Goal: Task Accomplishment & Management: Manage account settings

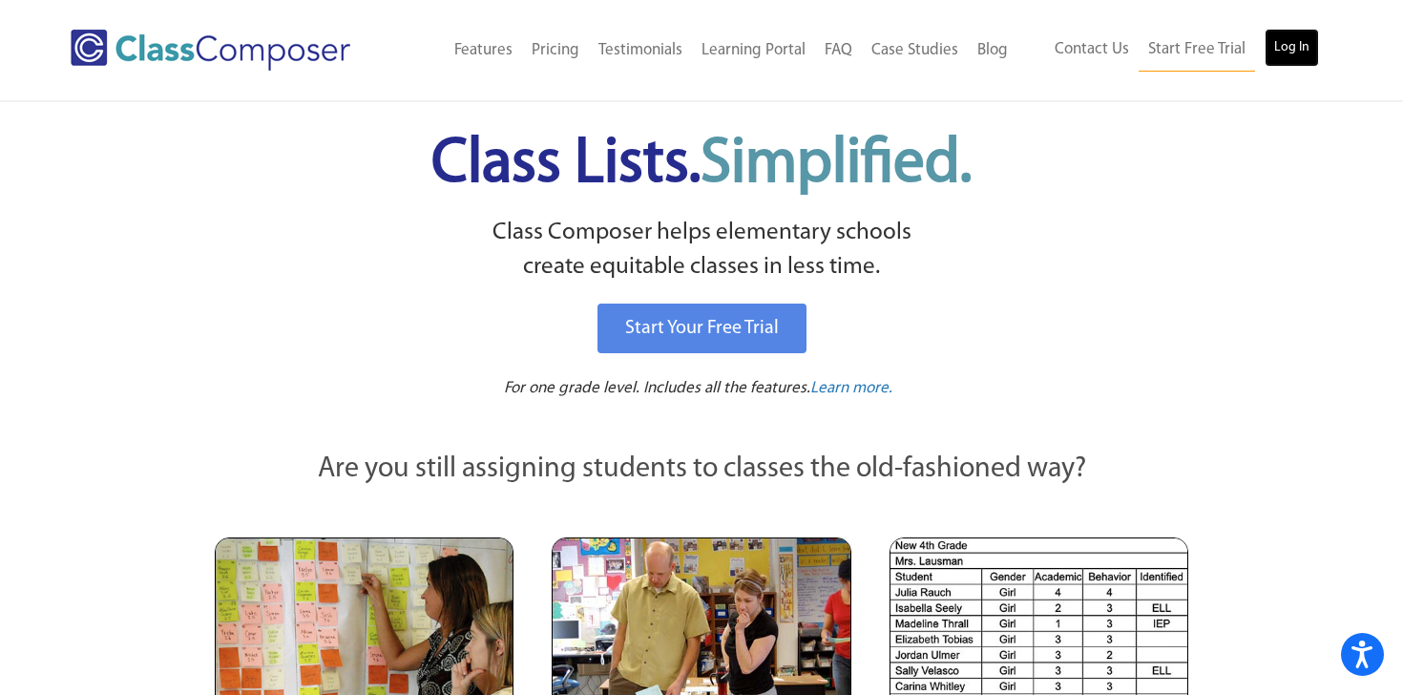
click at [1282, 49] on link "Log In" at bounding box center [1292, 48] width 54 height 38
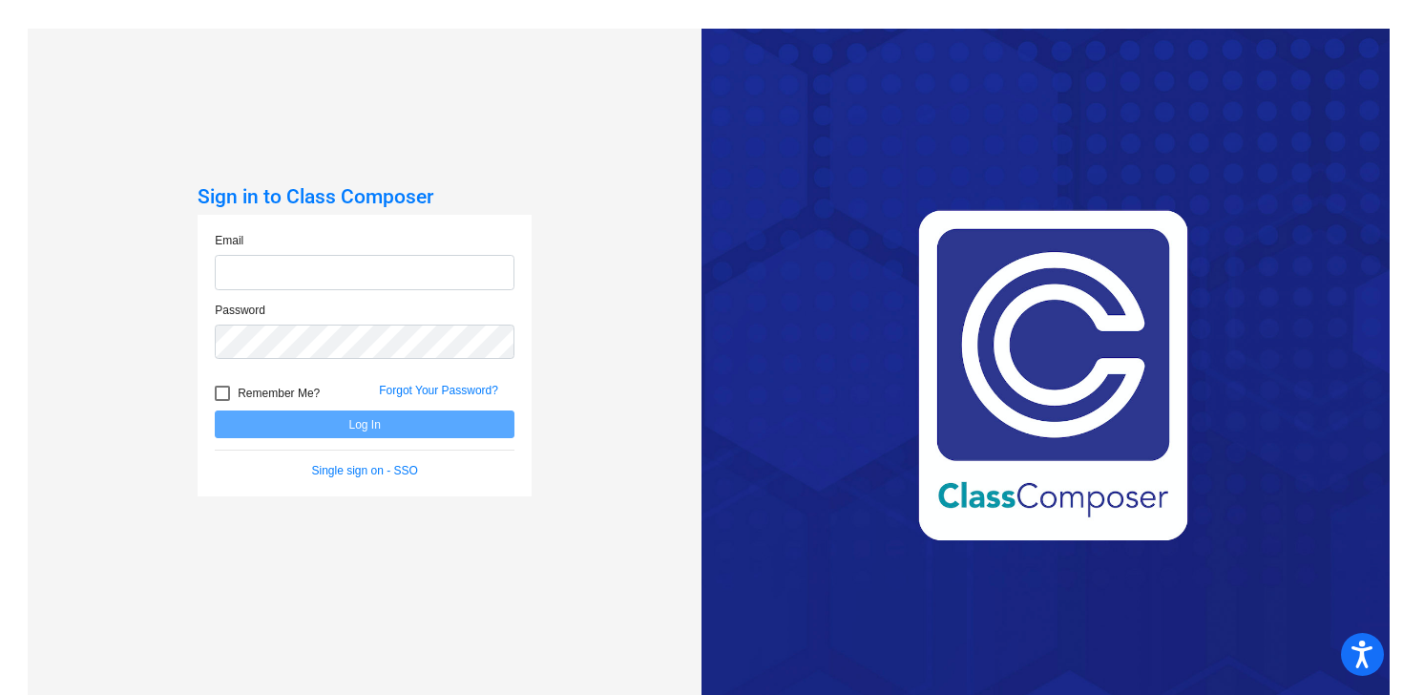
type input "[EMAIL_ADDRESS][DOMAIN_NAME]"
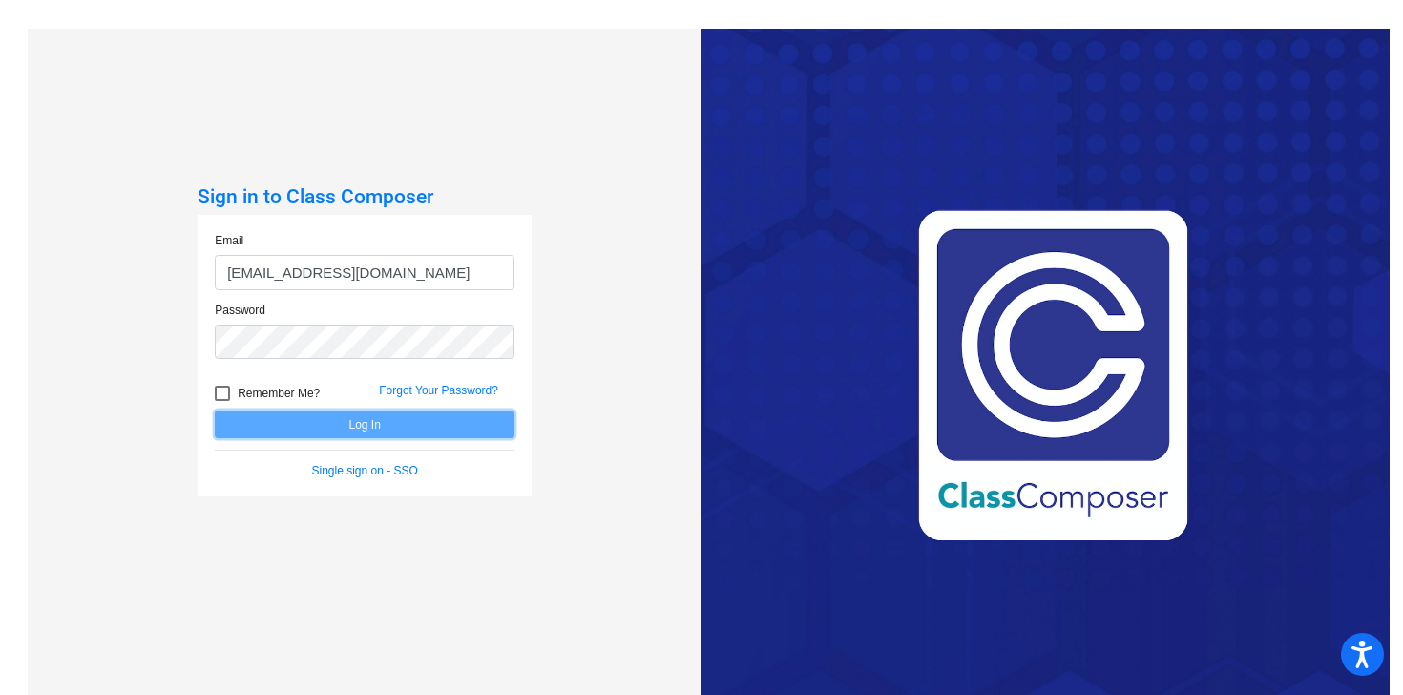
click at [438, 417] on button "Log In" at bounding box center [365, 424] width 300 height 28
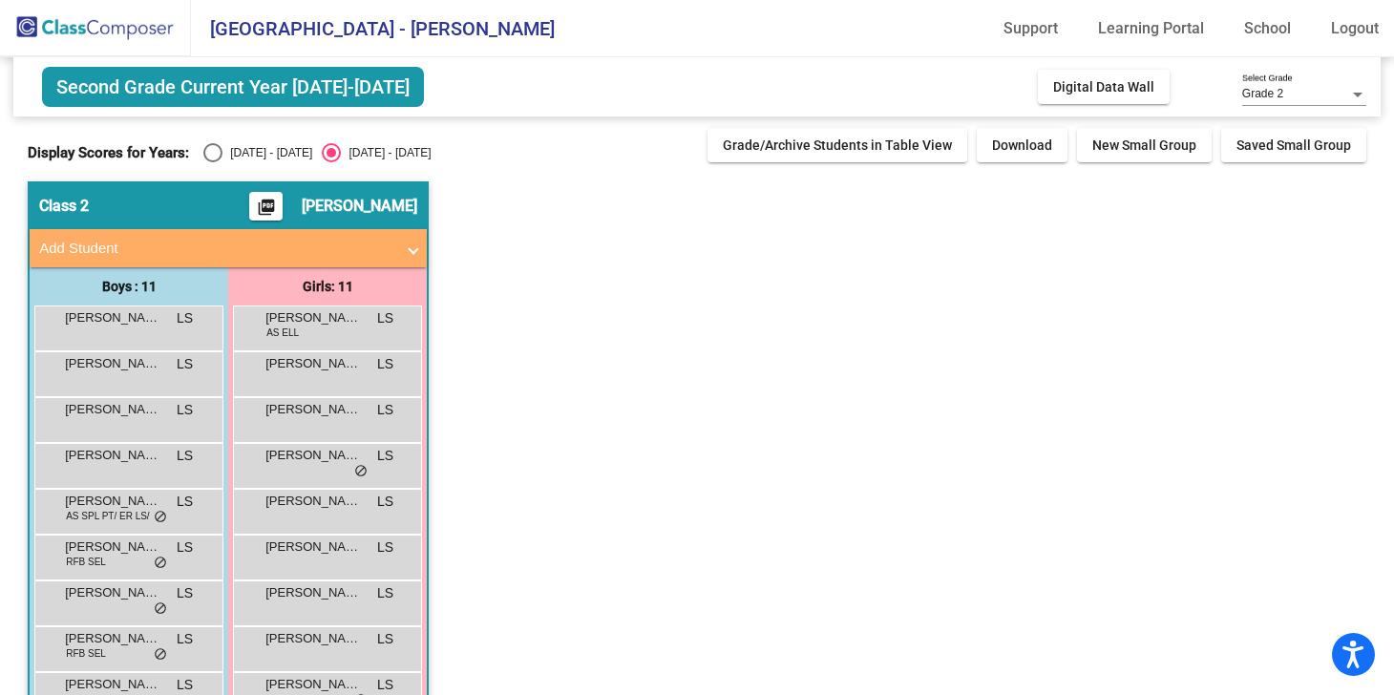
click at [215, 169] on div "Second Grade Current Year [DATE]-[DATE] Add, Move, or Retain Students Off On In…" at bounding box center [697, 448] width 1338 height 783
click at [215, 153] on div "Select an option" at bounding box center [212, 152] width 19 height 19
click at [213, 162] on input "[DATE] - [DATE]" at bounding box center [212, 162] width 1 height 1
radio input "true"
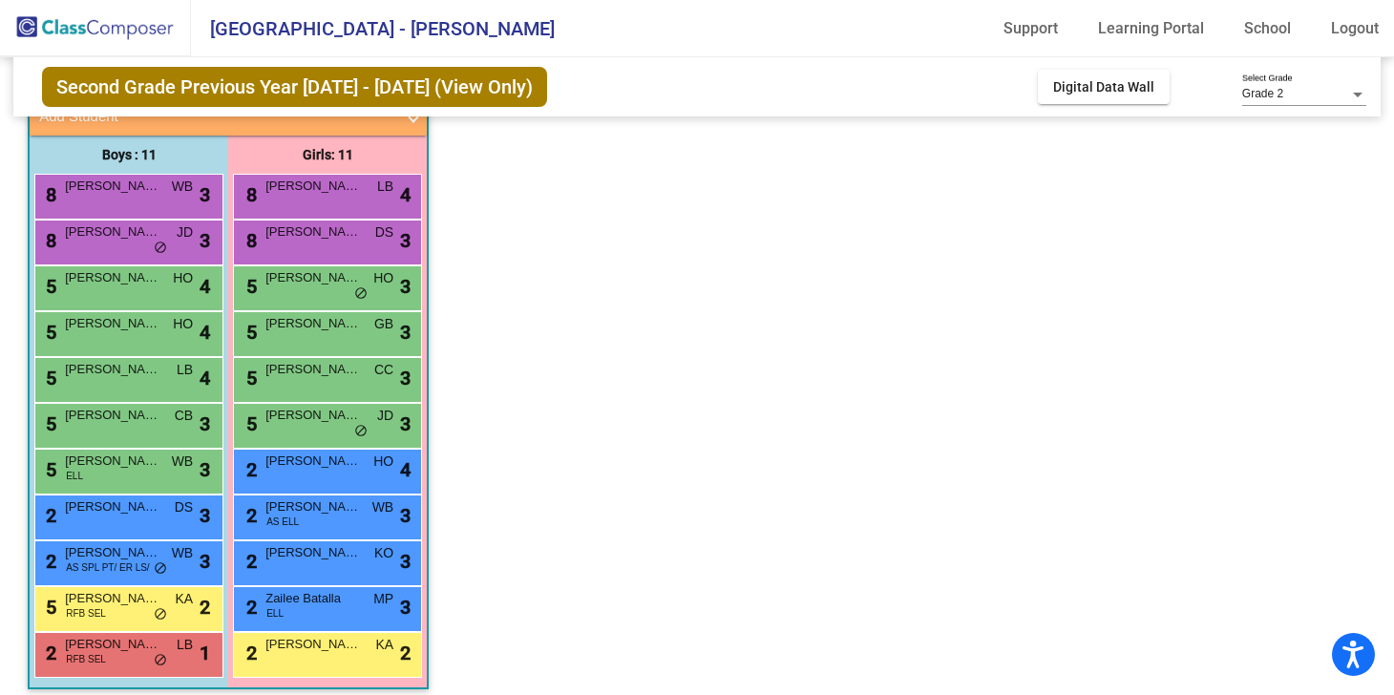
scroll to position [144, 0]
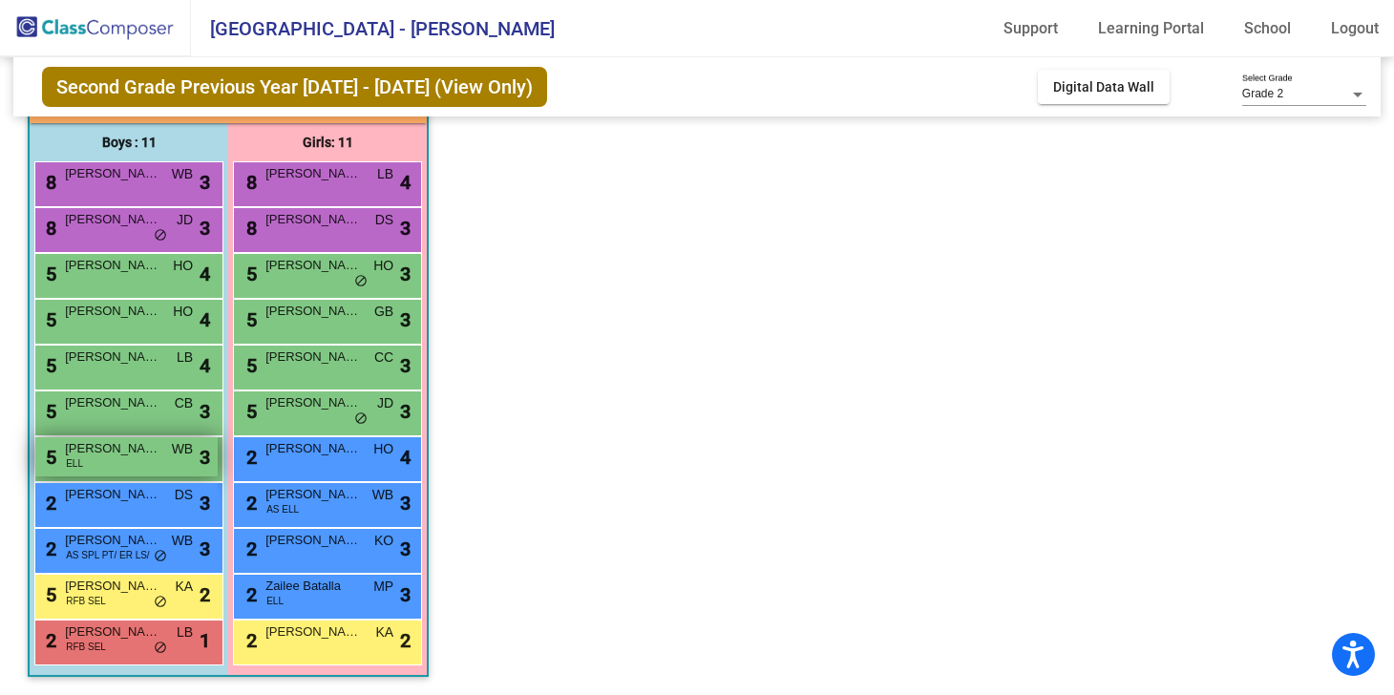
click at [107, 463] on div "5 [PERSON_NAME] [PERSON_NAME] lock do_not_disturb_alt 3" at bounding box center [126, 456] width 182 height 39
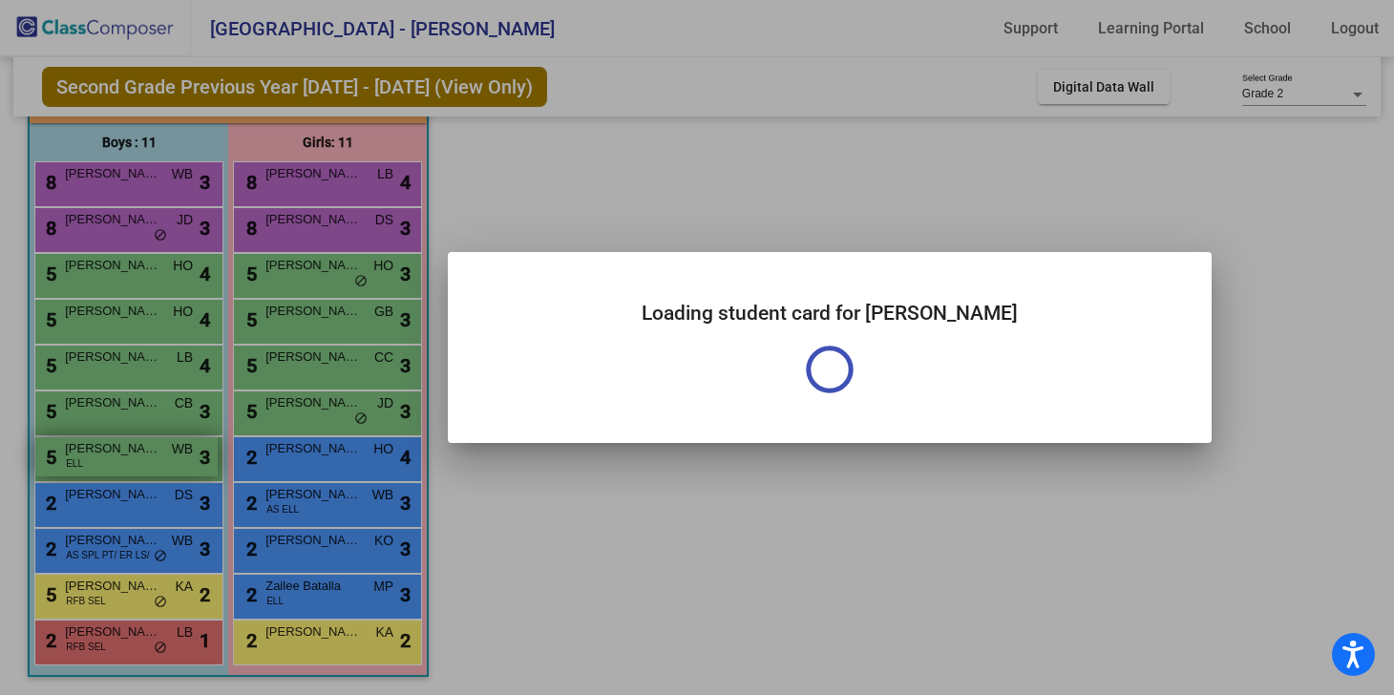
click at [107, 463] on div at bounding box center [697, 347] width 1394 height 695
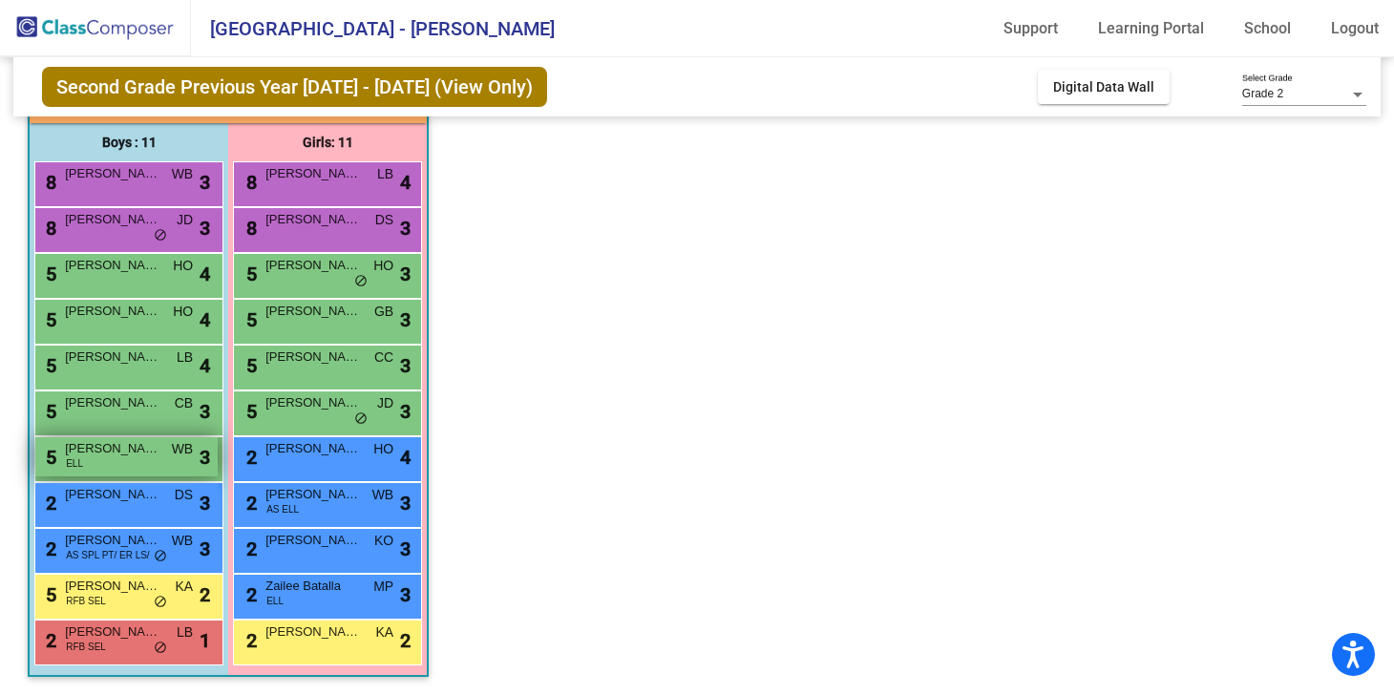
click at [107, 463] on div "5 [PERSON_NAME] [PERSON_NAME] lock do_not_disturb_alt 3" at bounding box center [126, 456] width 182 height 39
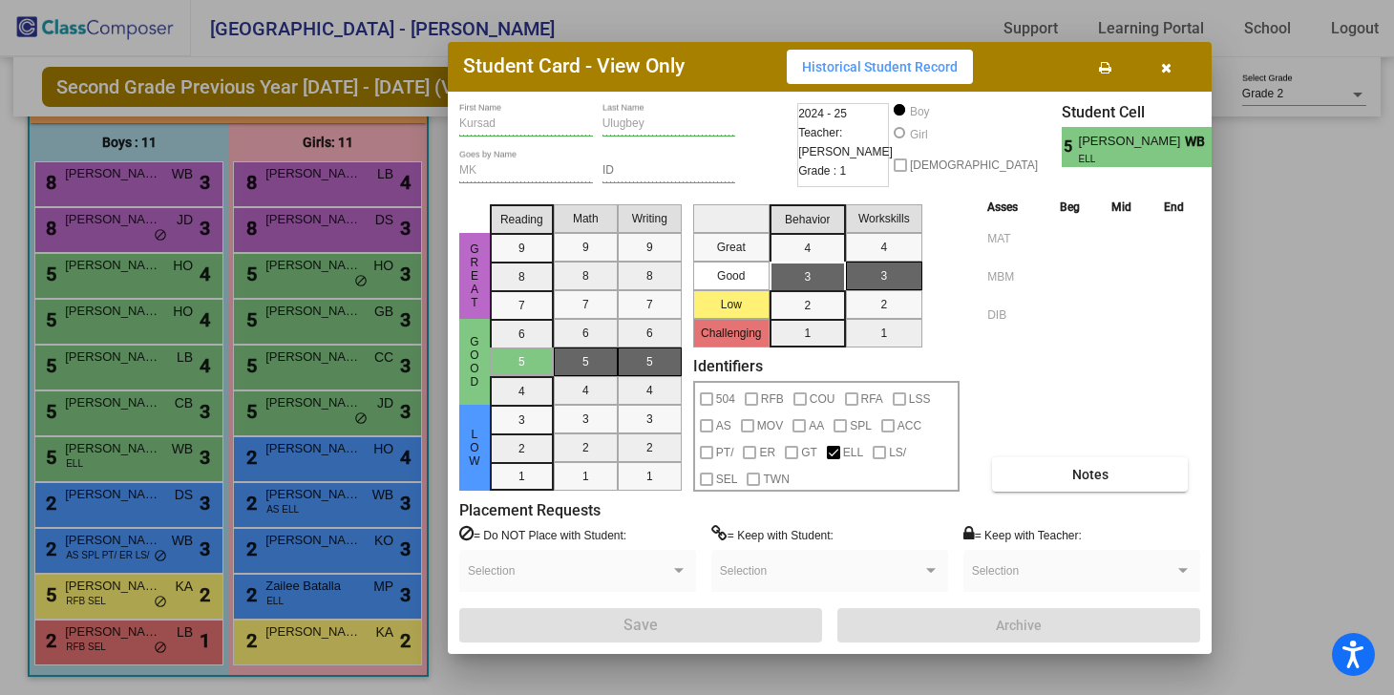
scroll to position [0, 0]
click at [1063, 476] on button "Notes" at bounding box center [1090, 474] width 196 height 34
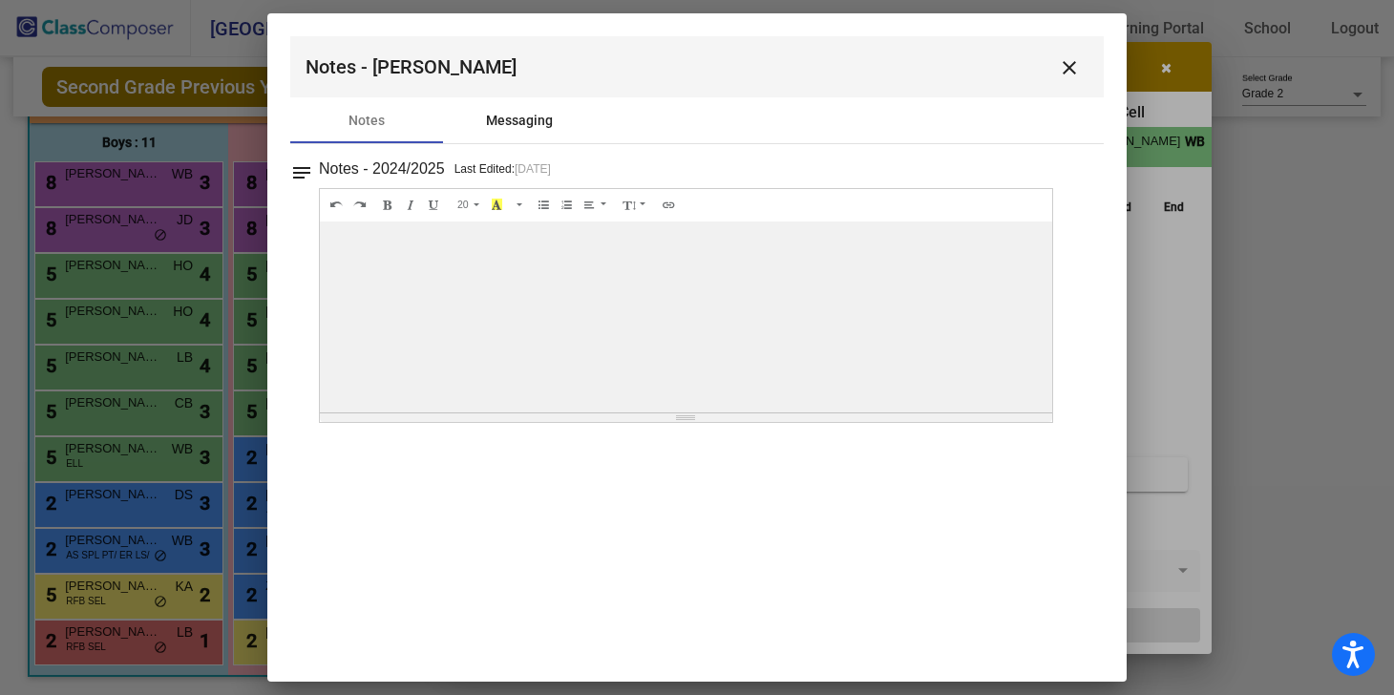
click at [524, 132] on div "Messaging" at bounding box center [519, 120] width 153 height 46
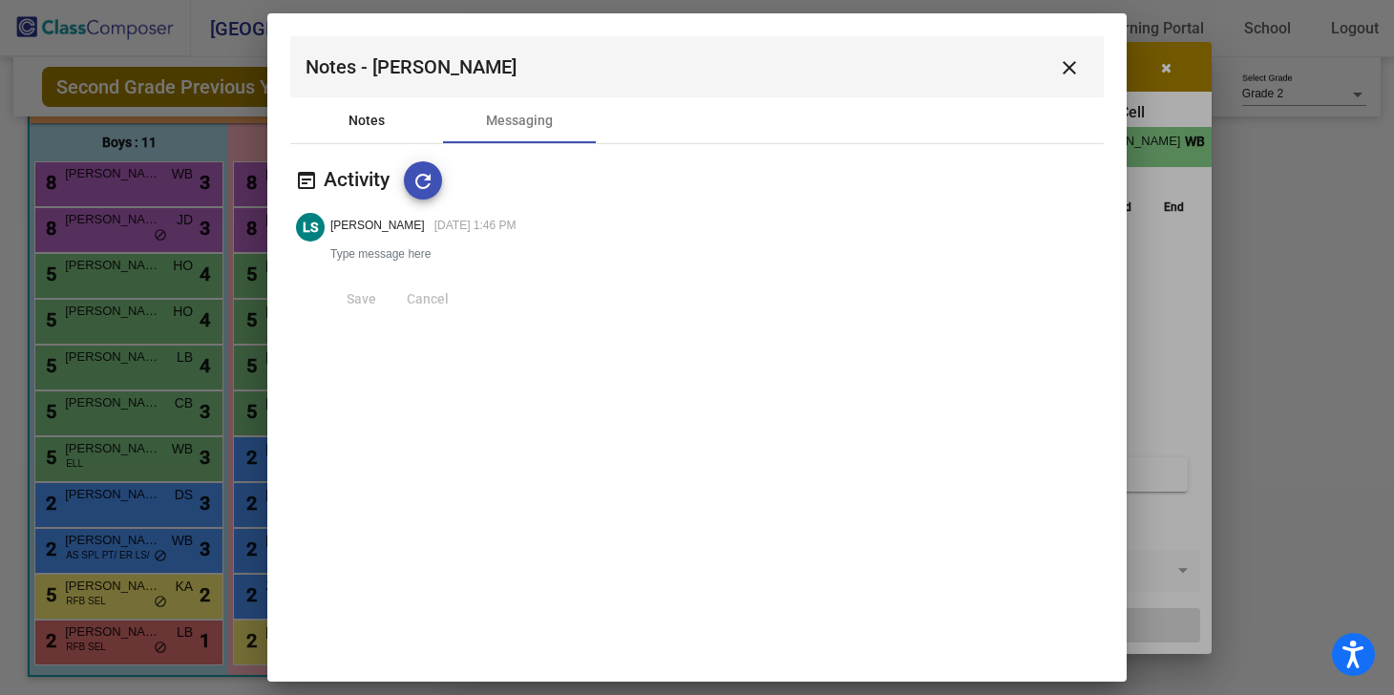
click at [350, 131] on div "Notes" at bounding box center [366, 120] width 153 height 46
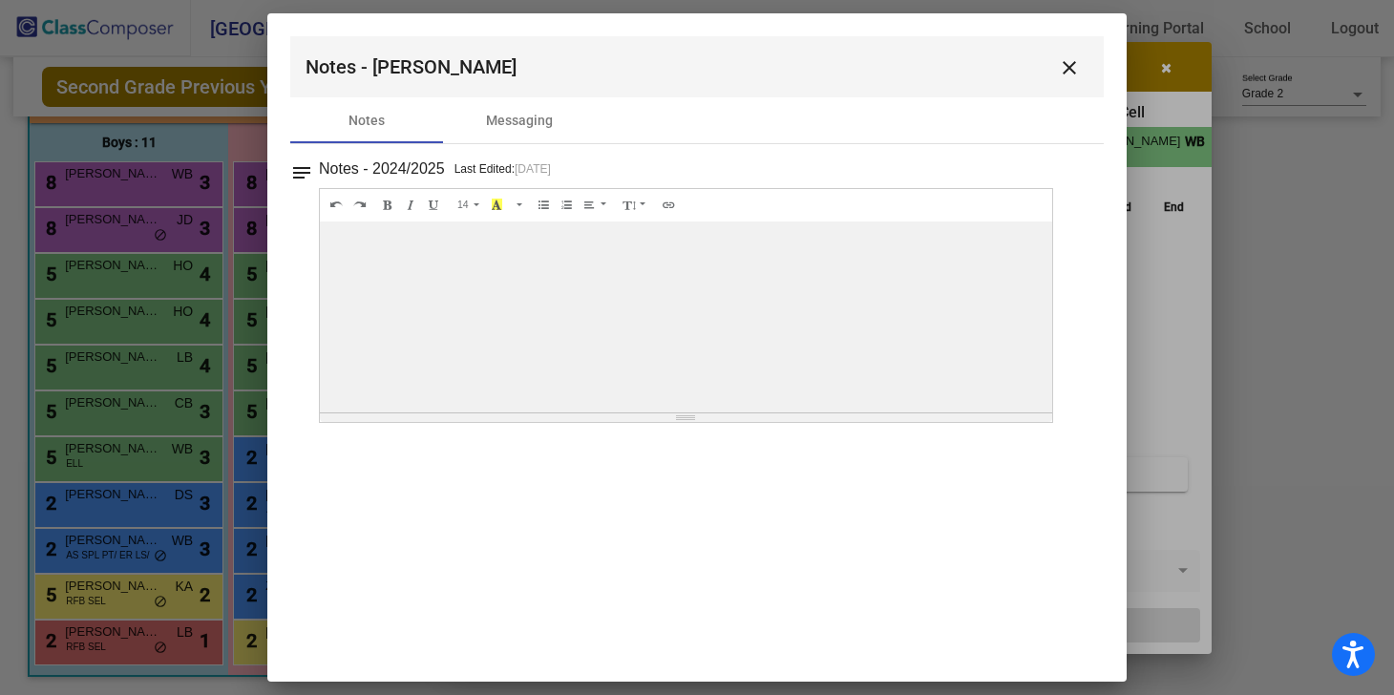
click at [1063, 71] on mat-icon "close" at bounding box center [1069, 67] width 23 height 23
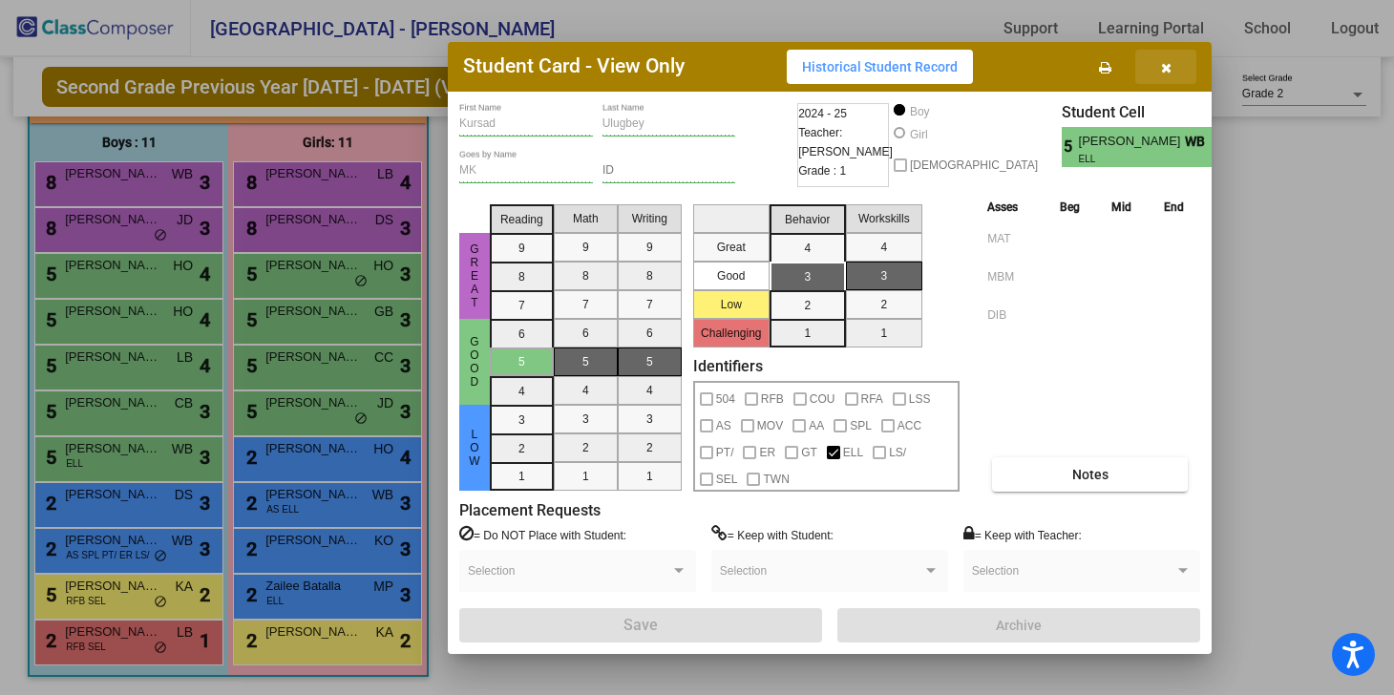
click at [1164, 74] on button "button" at bounding box center [1165, 67] width 61 height 34
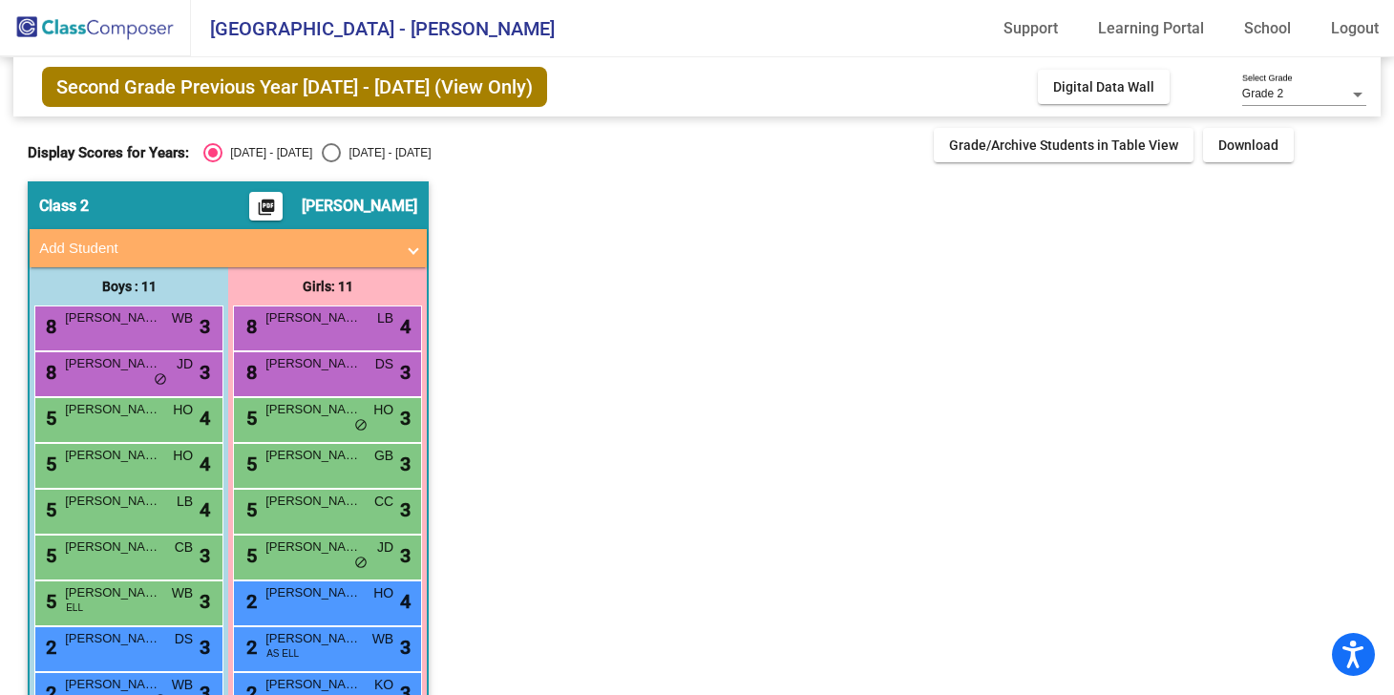
click at [322, 145] on div "Select an option" at bounding box center [331, 152] width 19 height 19
click at [330, 162] on input "[DATE] - [DATE]" at bounding box center [330, 162] width 1 height 1
radio input "true"
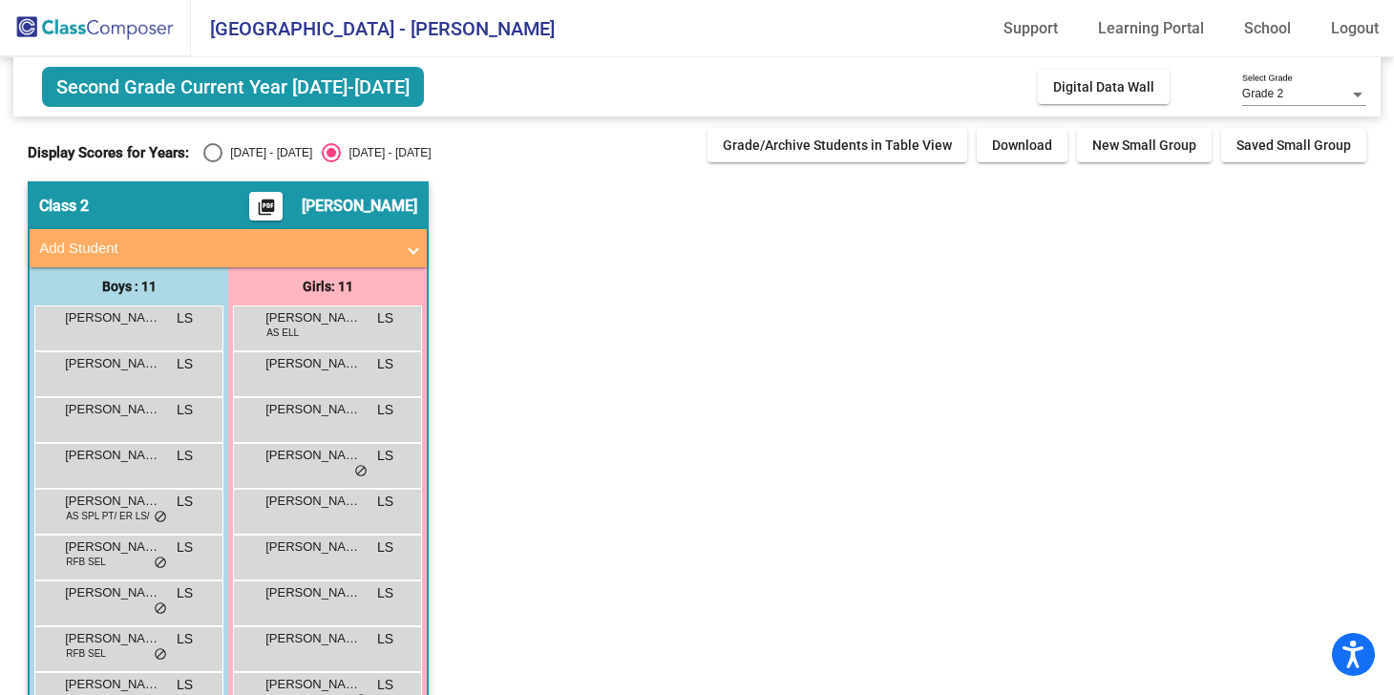
click at [216, 146] on div "Select an option" at bounding box center [212, 152] width 19 height 19
click at [213, 162] on input "[DATE] - [DATE]" at bounding box center [212, 162] width 1 height 1
radio input "true"
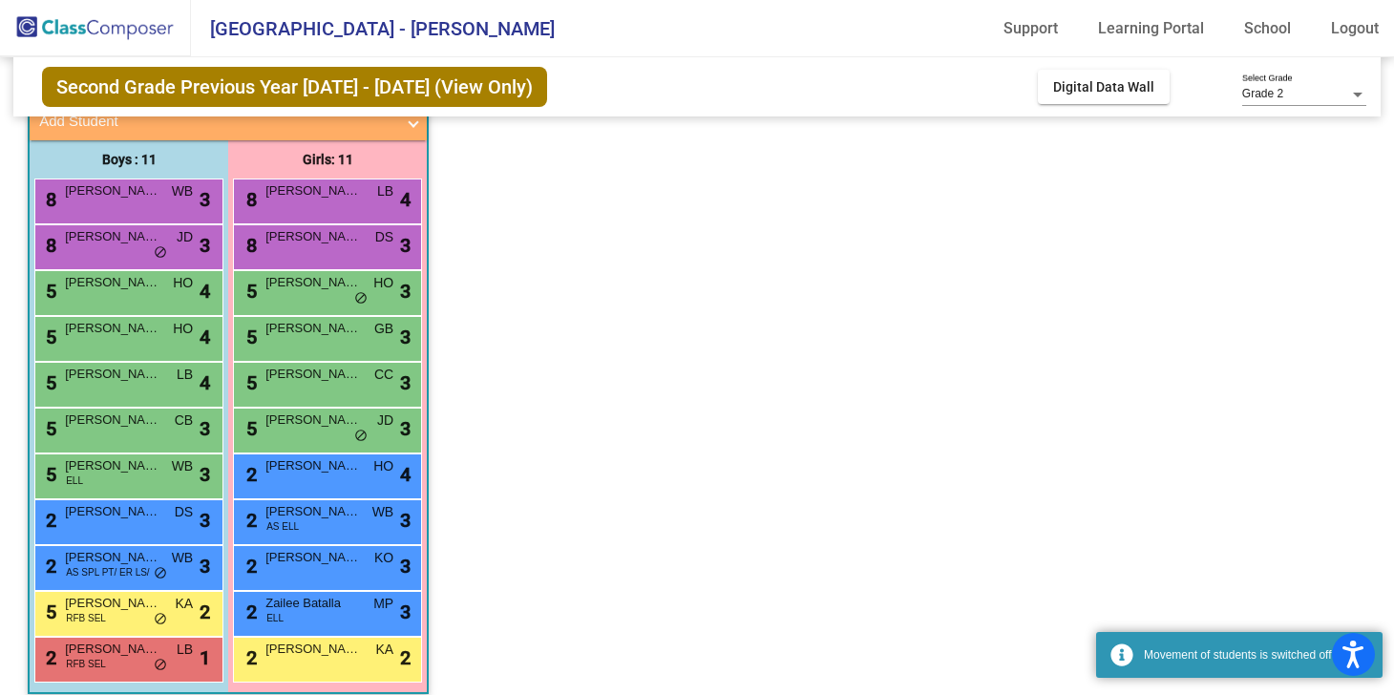
scroll to position [145, 0]
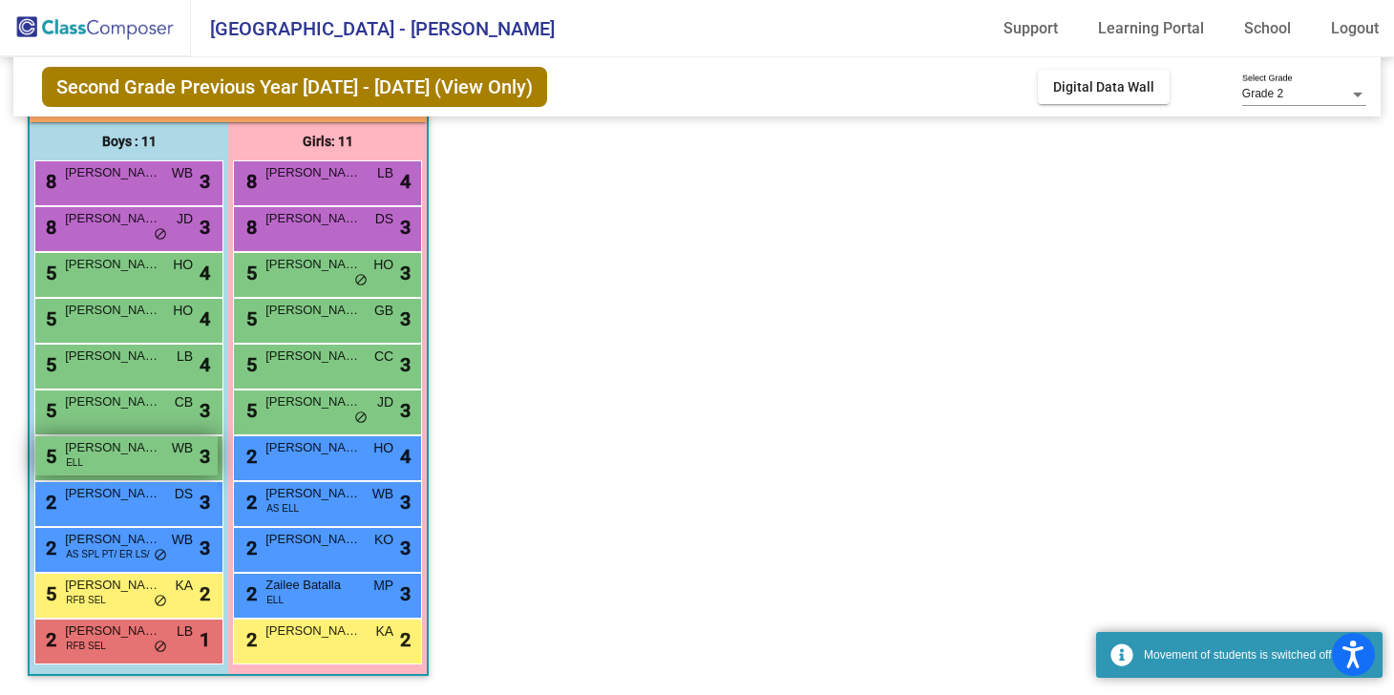
click at [131, 463] on div "5 [PERSON_NAME] [PERSON_NAME] lock do_not_disturb_alt 3" at bounding box center [126, 455] width 182 height 39
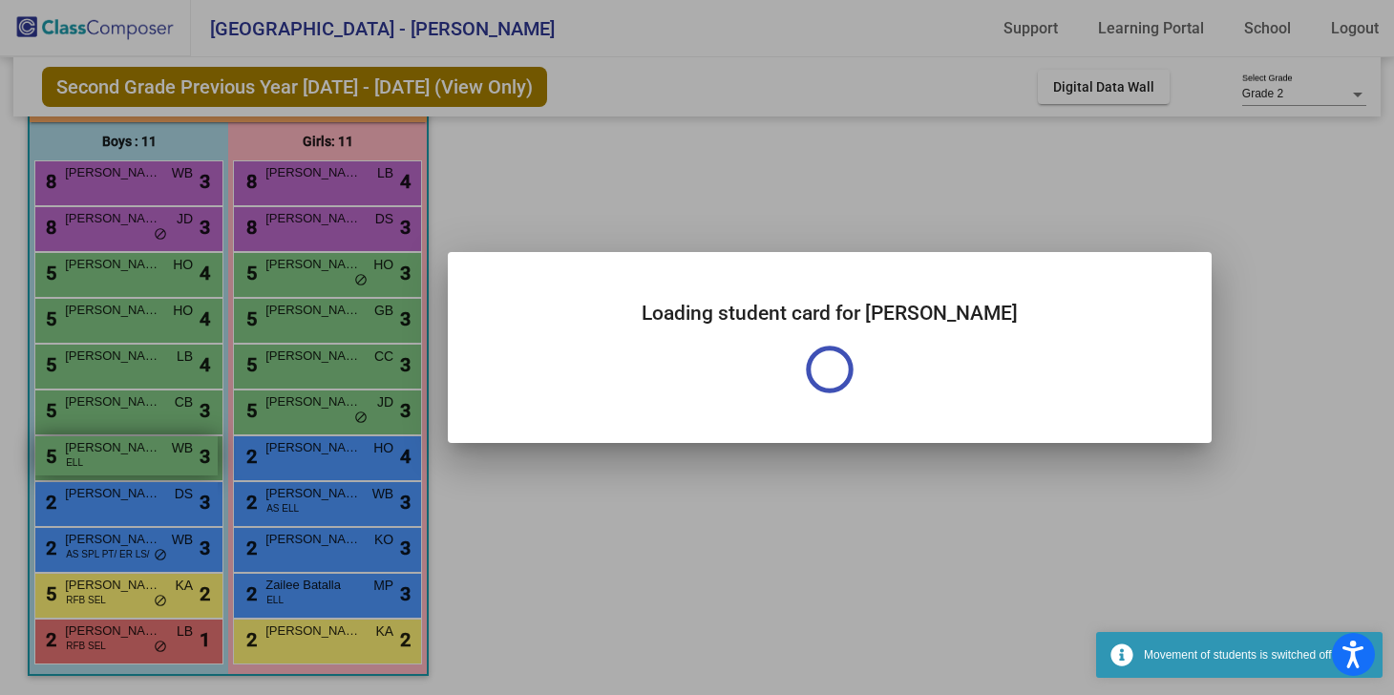
click at [131, 463] on div at bounding box center [697, 347] width 1394 height 695
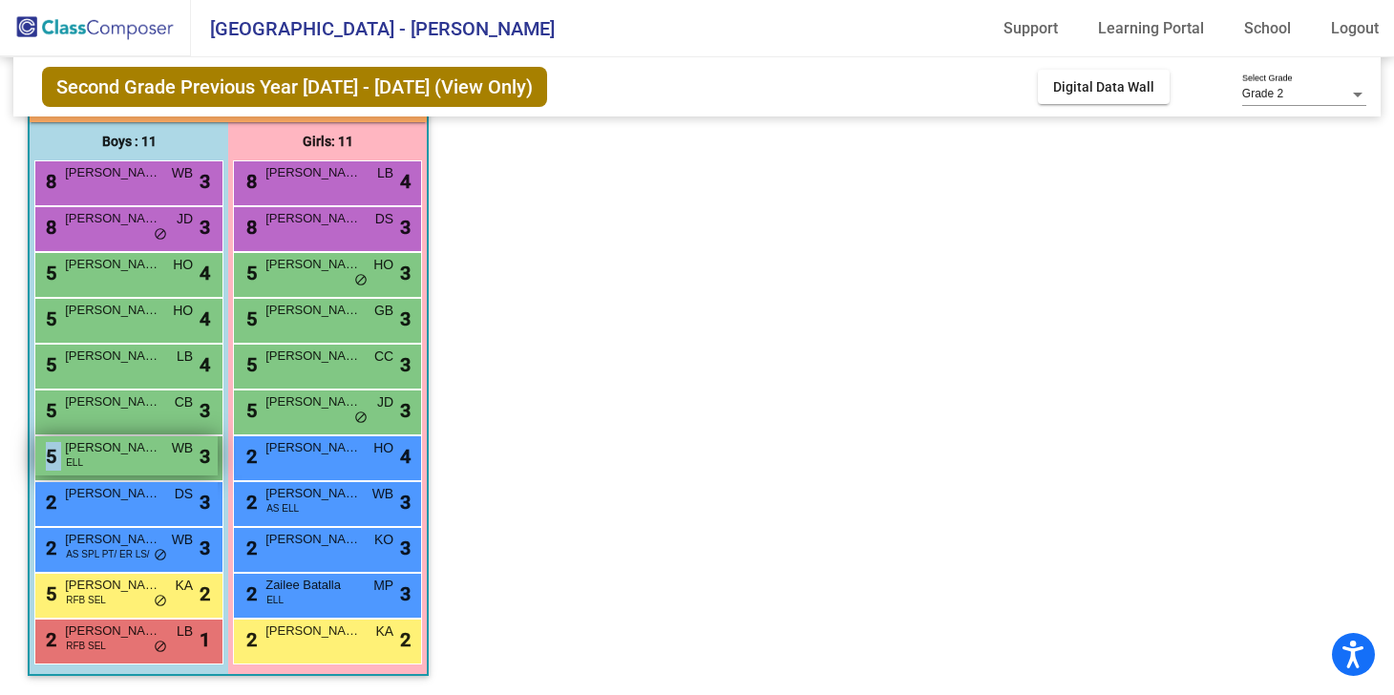
click at [131, 463] on div "5 [PERSON_NAME] [PERSON_NAME] lock do_not_disturb_alt 3" at bounding box center [126, 455] width 182 height 39
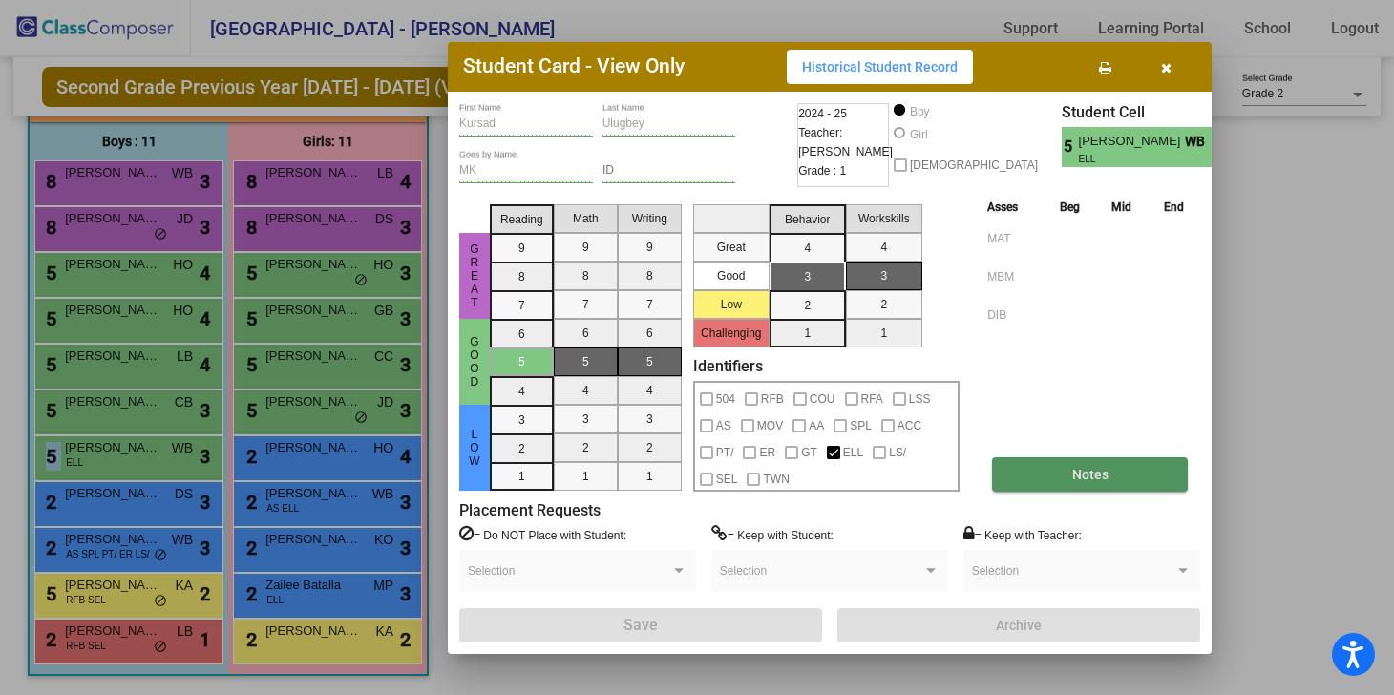
click at [1056, 471] on button "Notes" at bounding box center [1090, 474] width 196 height 34
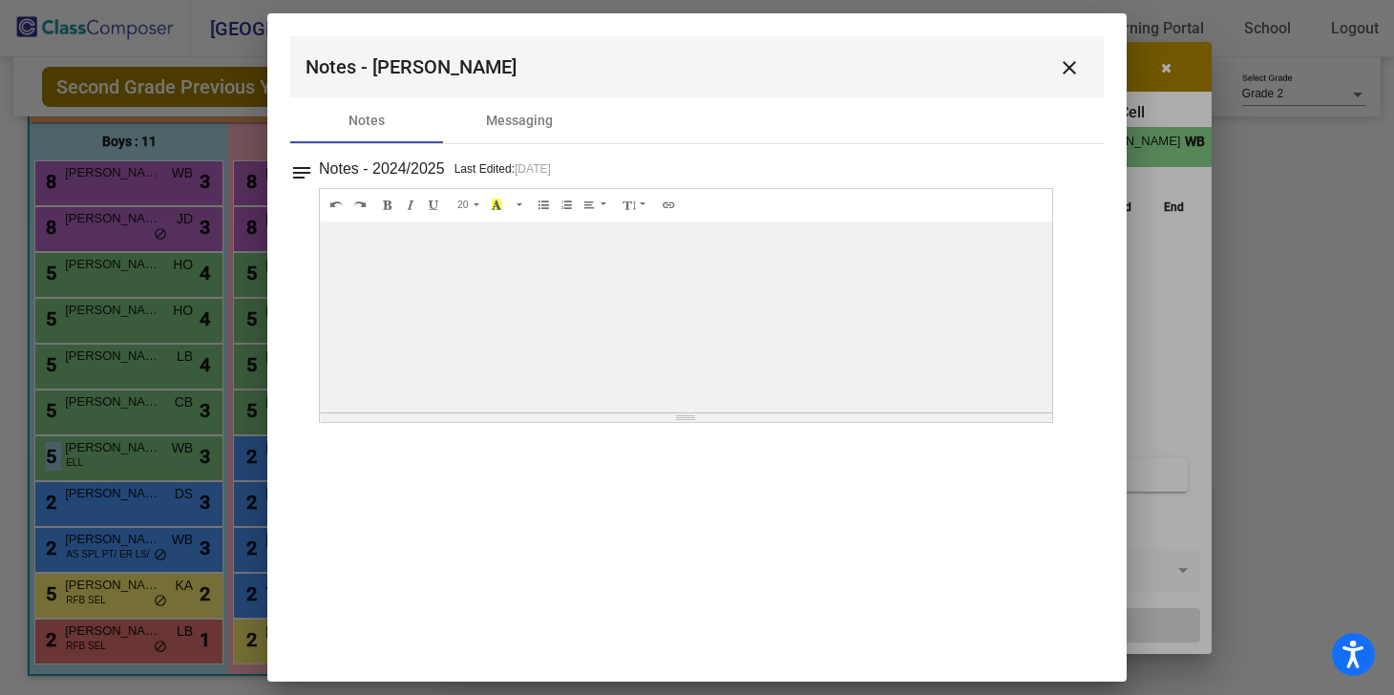
click at [1078, 62] on mat-icon "close" at bounding box center [1069, 67] width 23 height 23
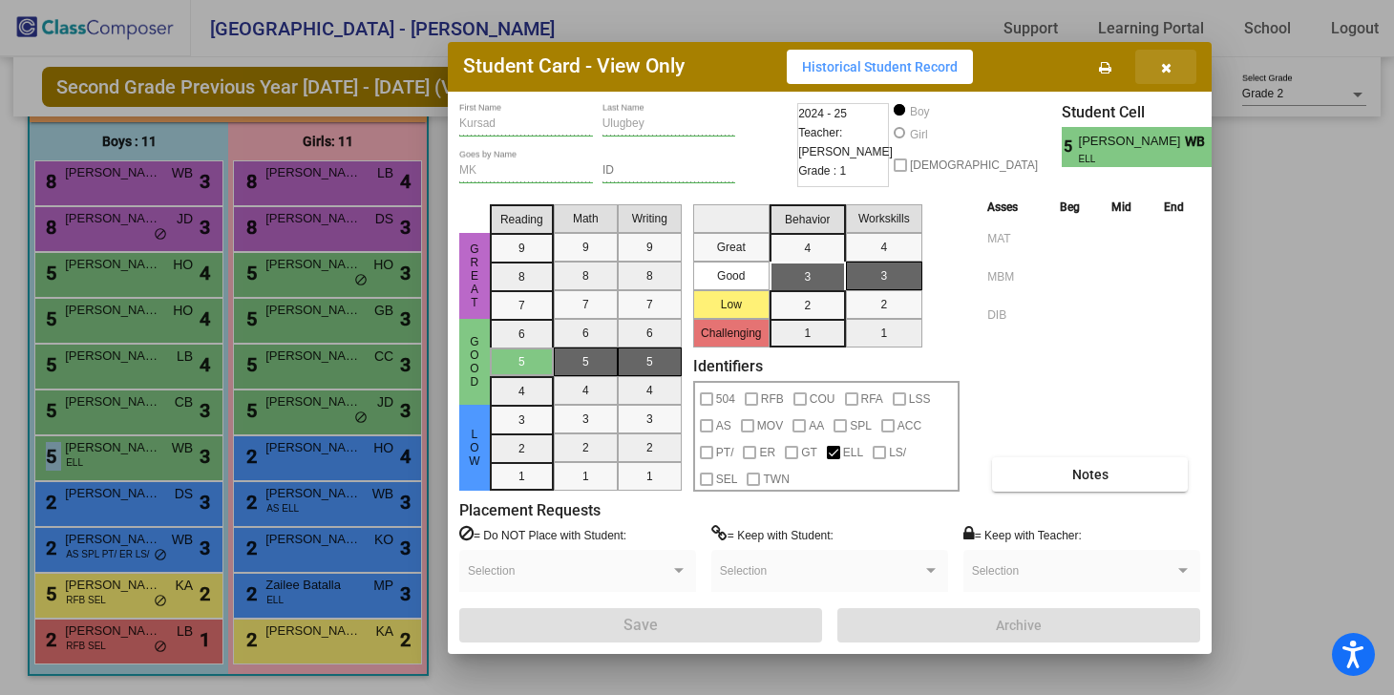
click at [1161, 74] on button "button" at bounding box center [1165, 67] width 61 height 34
